Goal: Task Accomplishment & Management: Use online tool/utility

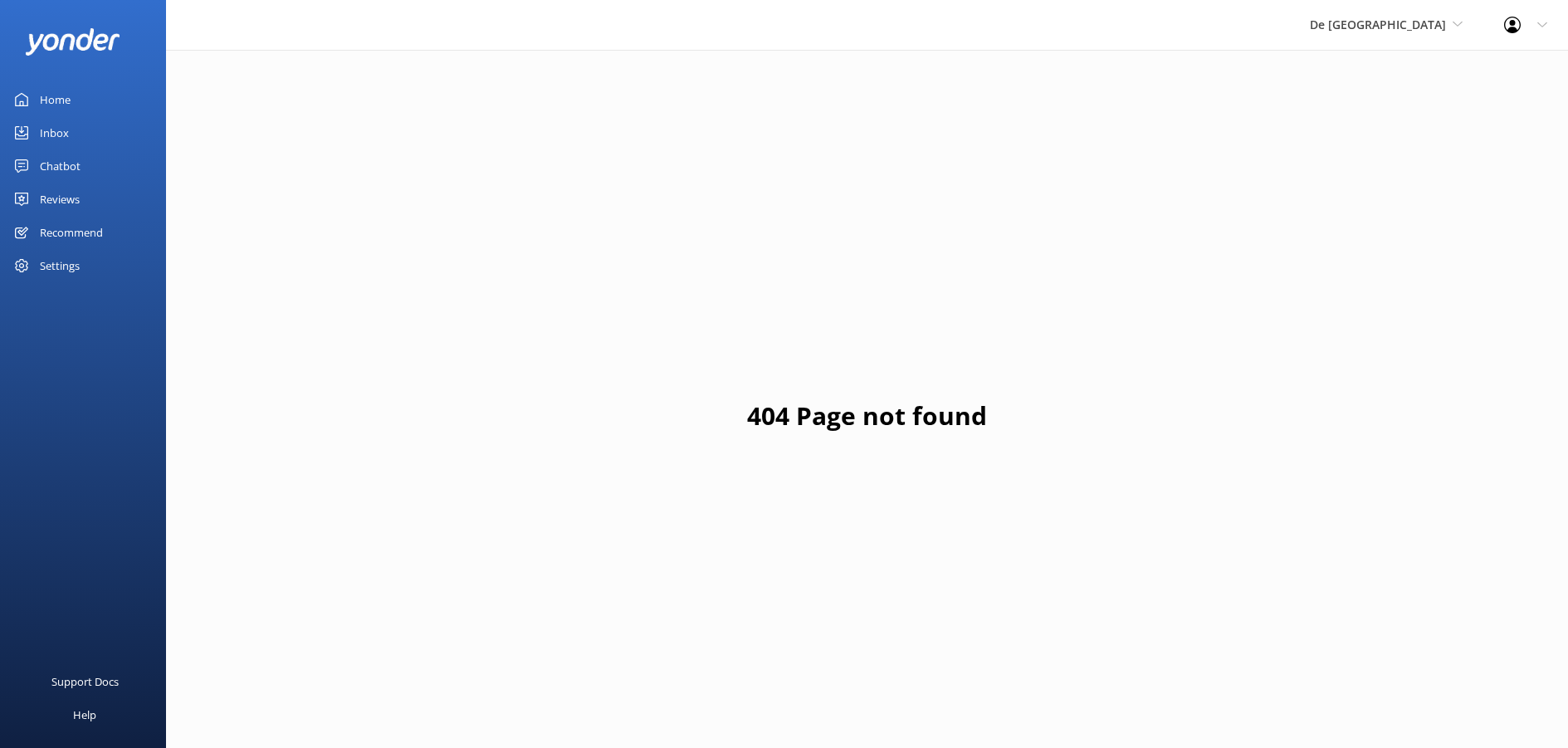
click at [52, 134] on div "Inbox" at bounding box center [54, 133] width 29 height 34
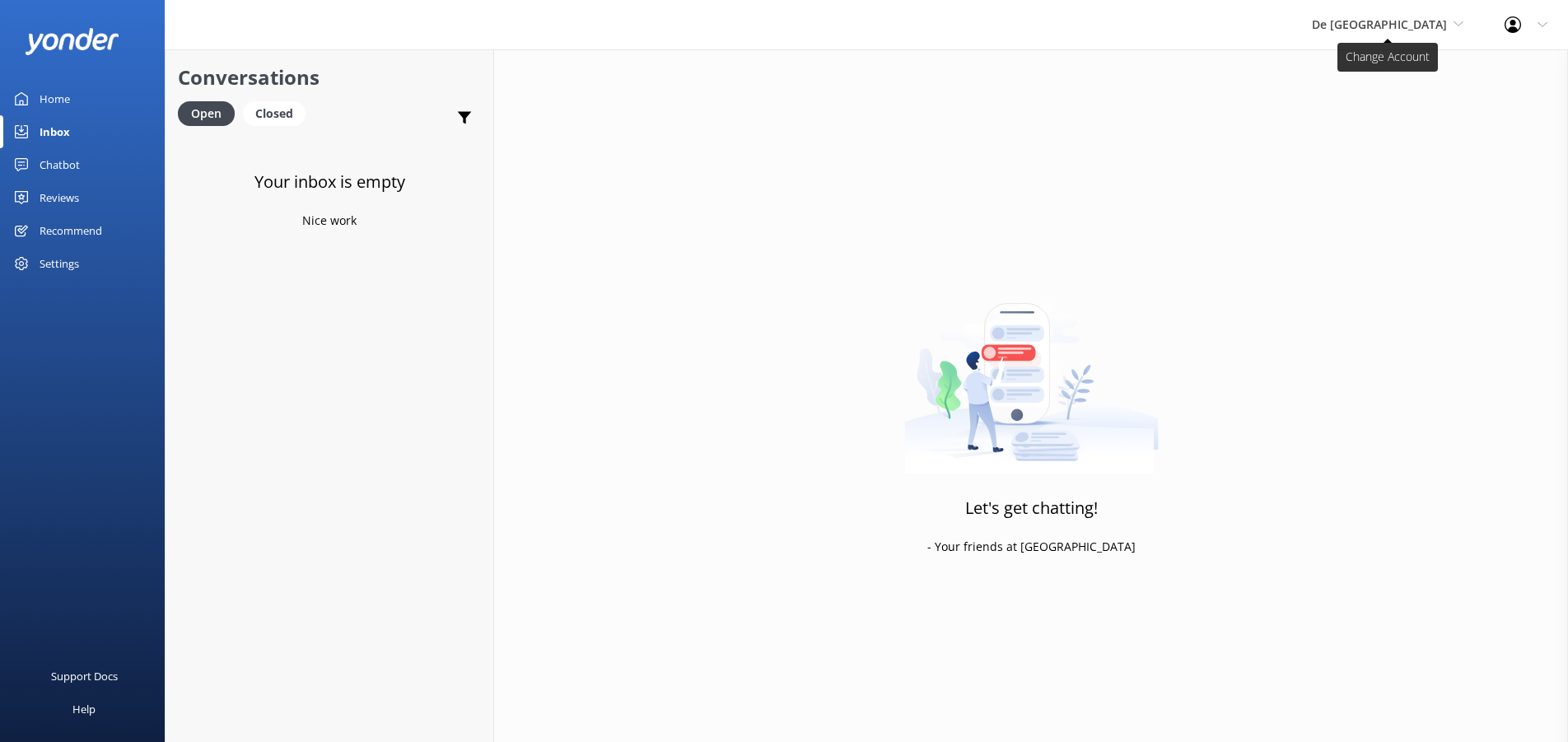
click at [1462, 21] on use at bounding box center [1458, 24] width 9 height 5
click at [1383, 108] on link "Aruba's Activities Expert" at bounding box center [1373, 108] width 165 height 39
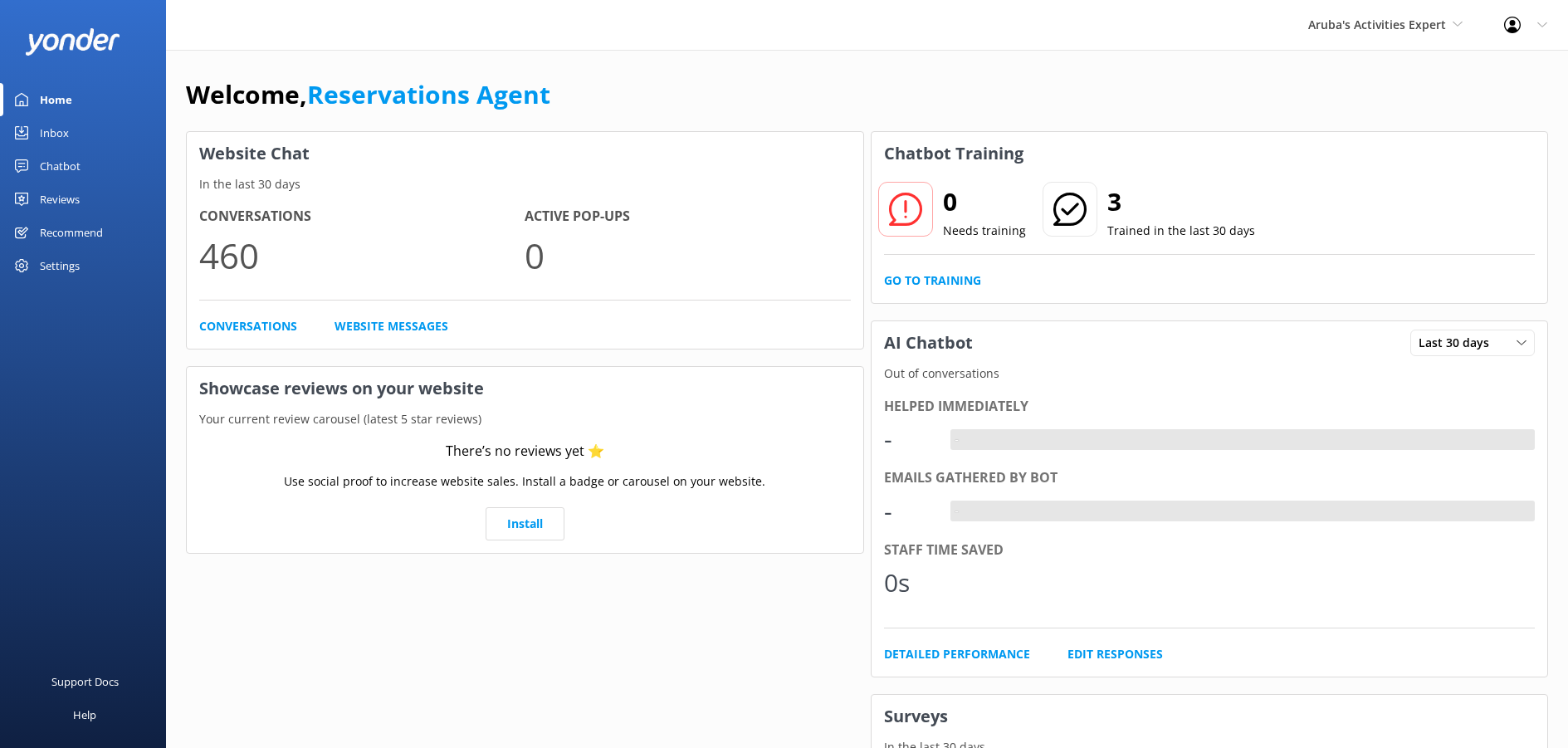
click at [53, 139] on div "Inbox" at bounding box center [54, 133] width 29 height 34
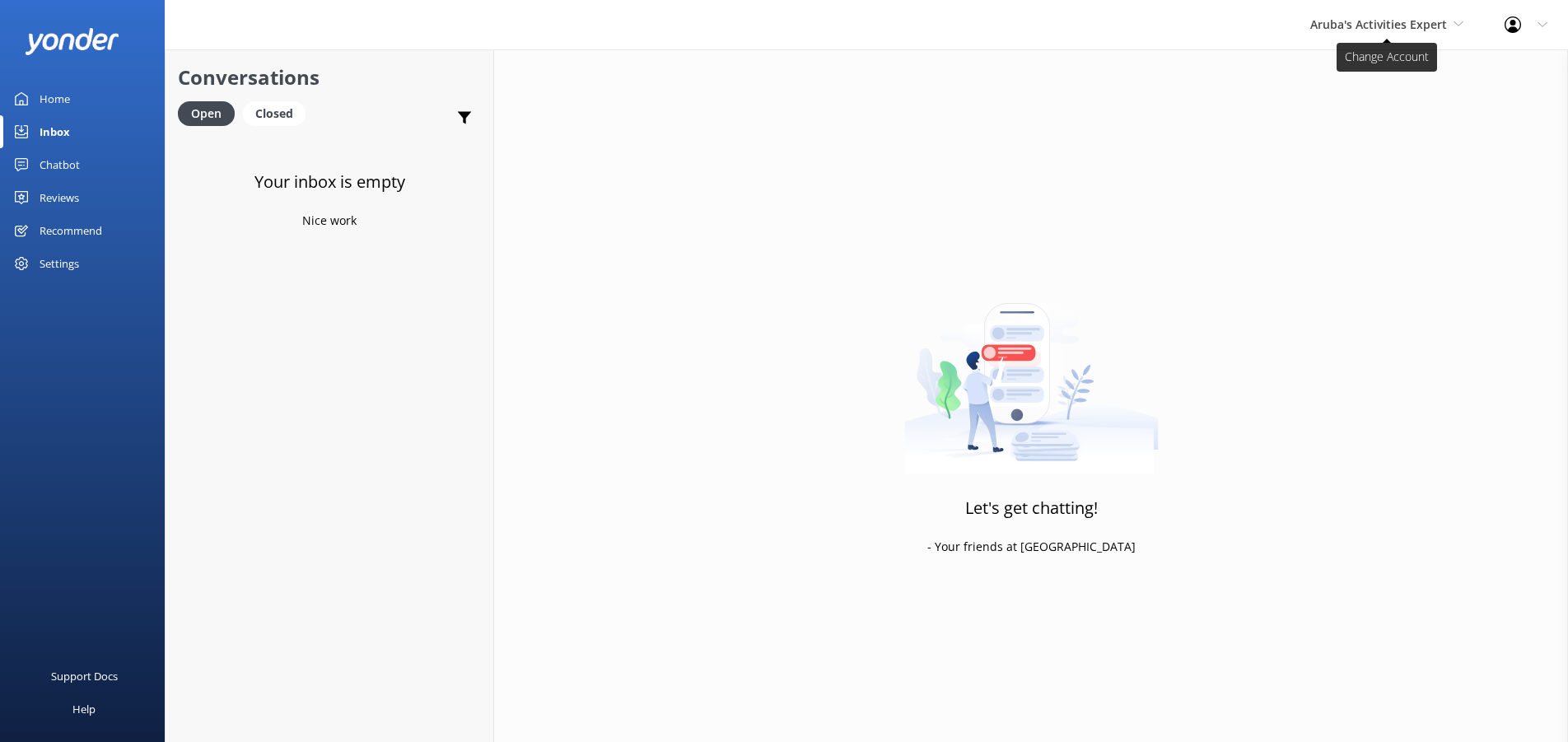
click at [1456, 25] on icon at bounding box center [1459, 24] width 10 height 10
click at [1331, 143] on link "The Captain" at bounding box center [1372, 148] width 165 height 39
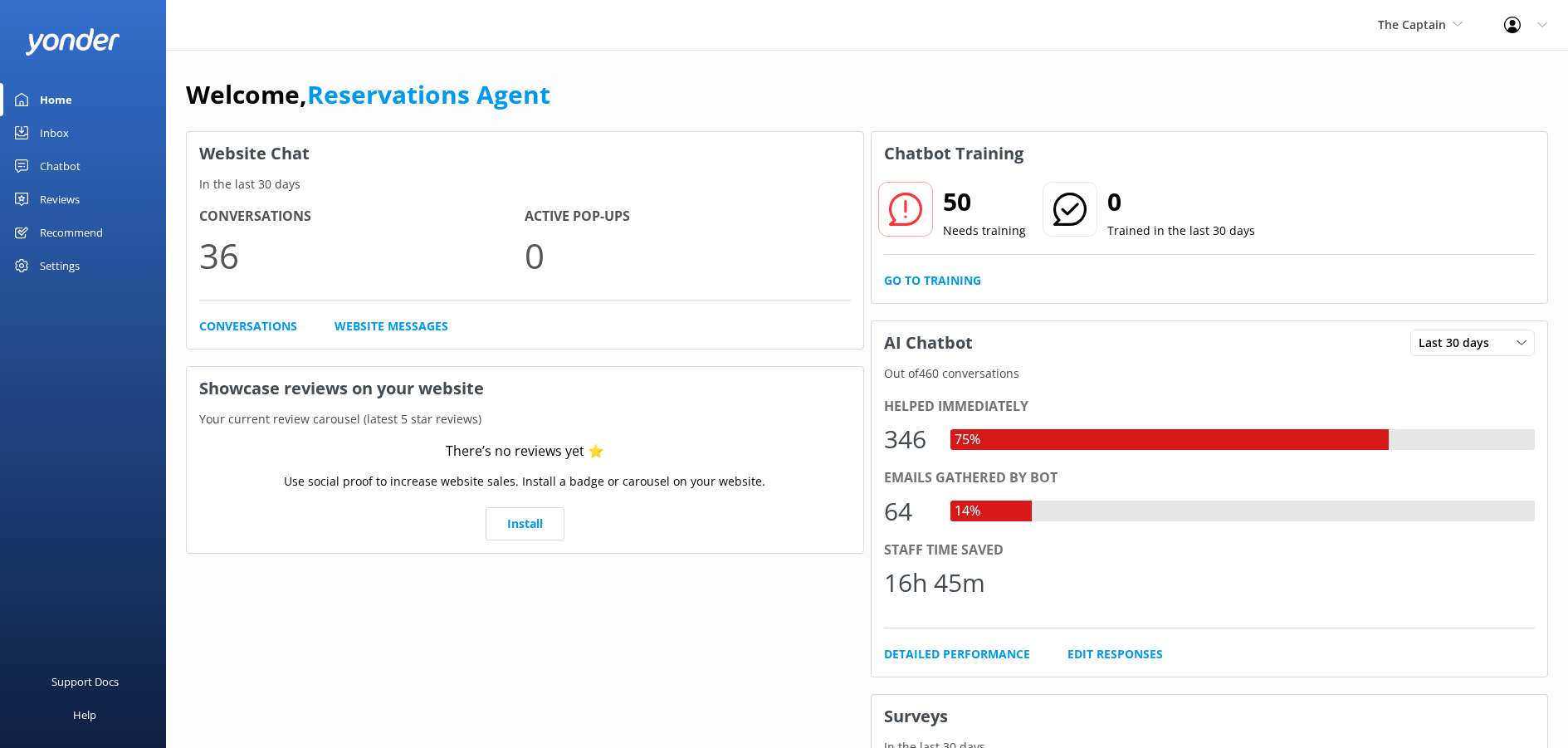
click at [55, 139] on div "Inbox" at bounding box center [54, 133] width 29 height 34
